Goal: Find contact information: Find contact information

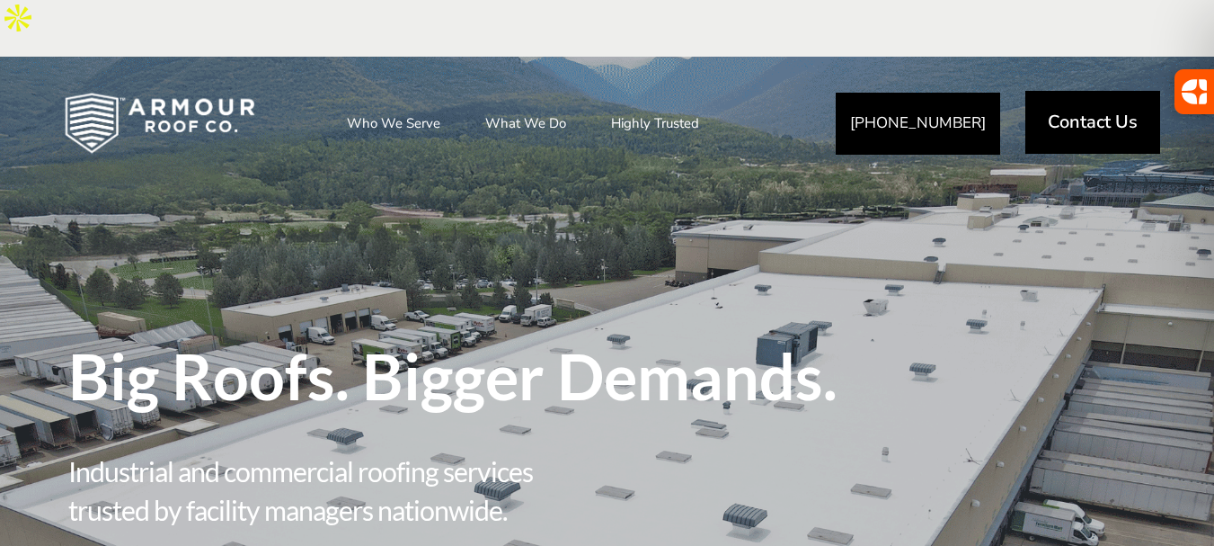
click at [1090, 113] on span "Contact Us" at bounding box center [1093, 122] width 90 height 18
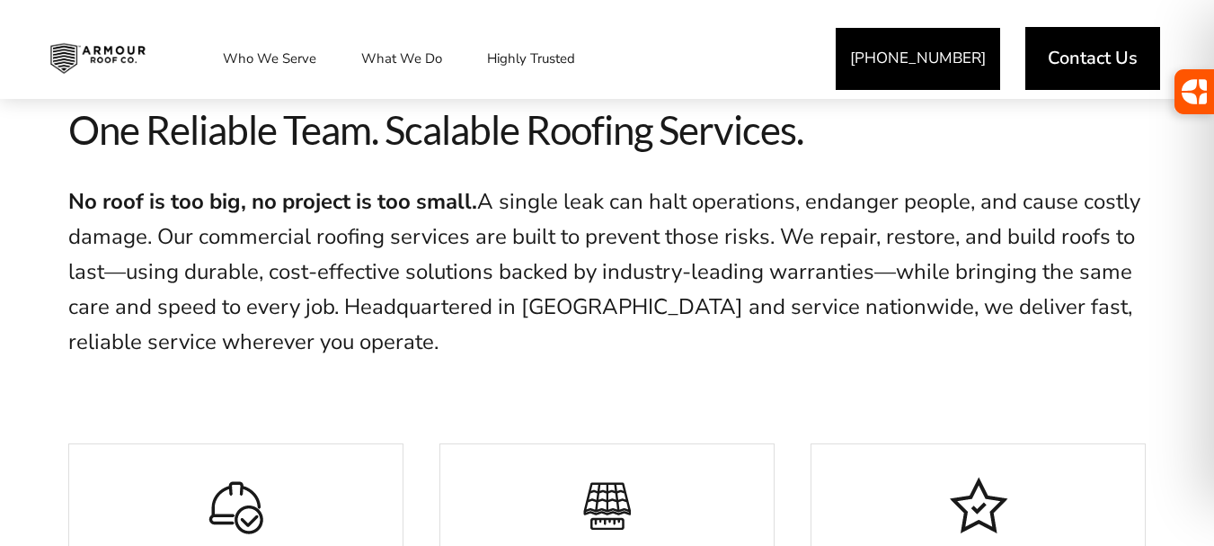
scroll to position [809, 0]
